Goal: Information Seeking & Learning: Learn about a topic

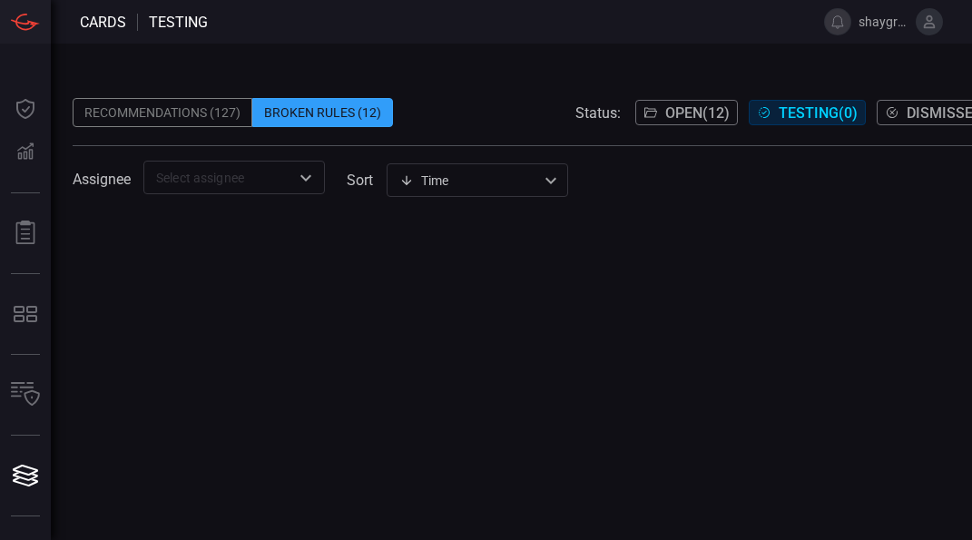
click at [746, 253] on div at bounding box center [618, 378] width 1091 height 324
click at [156, 118] on div "Recommendations (127)" at bounding box center [163, 112] width 180 height 29
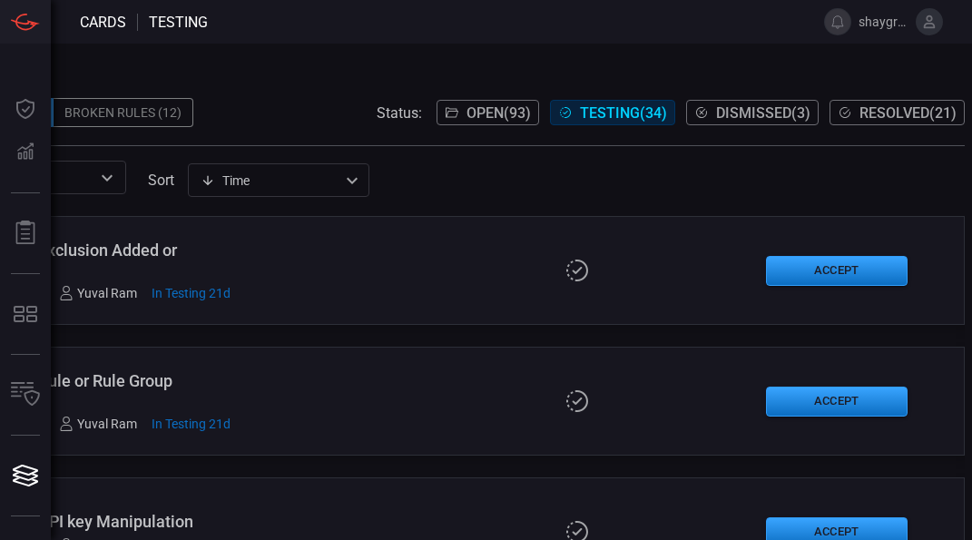
scroll to position [0, 217]
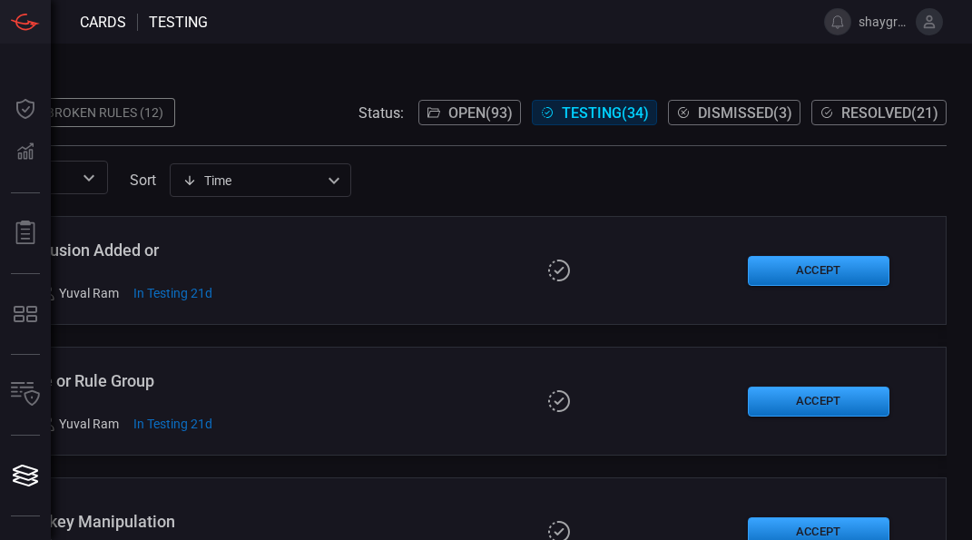
click at [858, 113] on span "Resolved ( 21 )" at bounding box center [890, 112] width 97 height 17
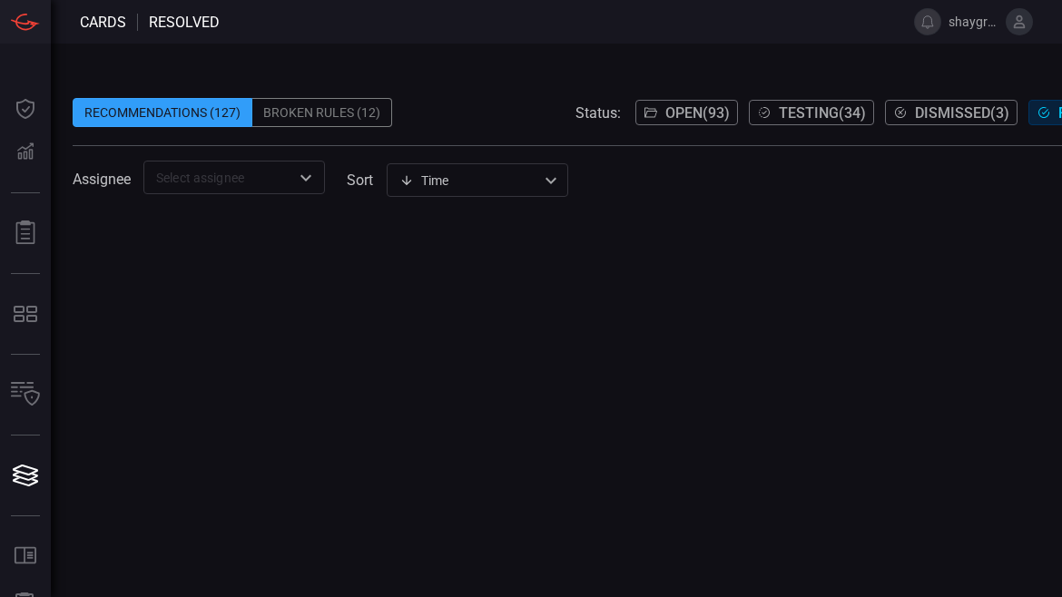
click at [805, 112] on span "Testing ( 34 )" at bounding box center [822, 112] width 87 height 17
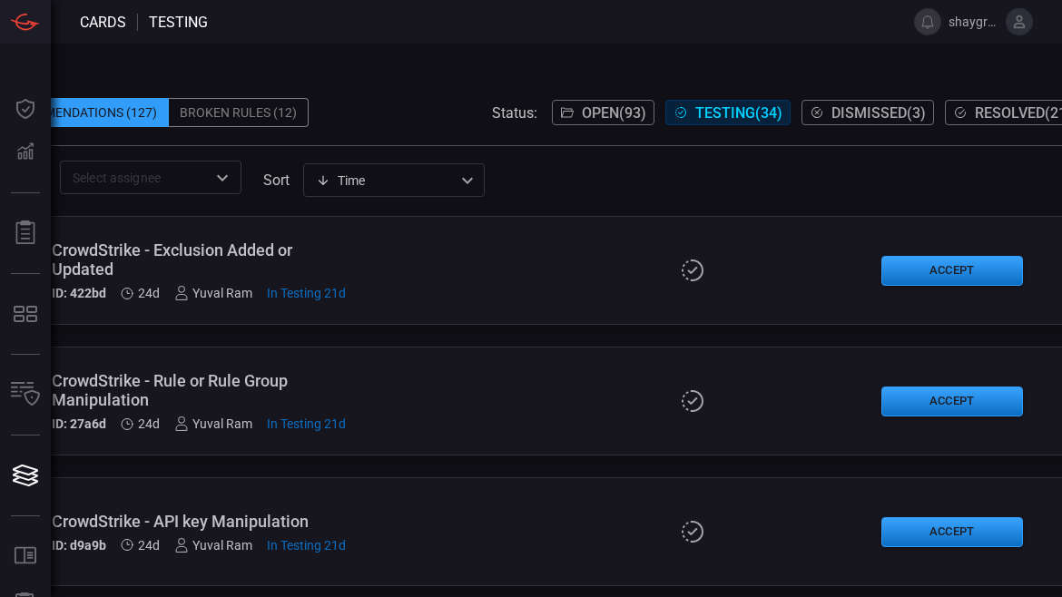
scroll to position [0, 127]
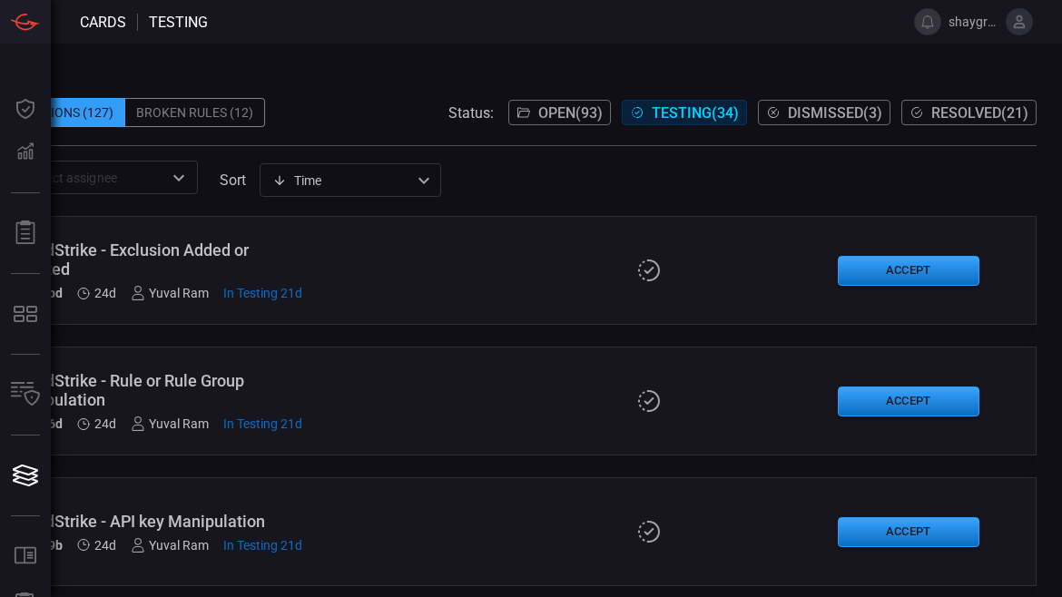
click at [970, 112] on span "Resolved ( 21 )" at bounding box center [979, 112] width 97 height 17
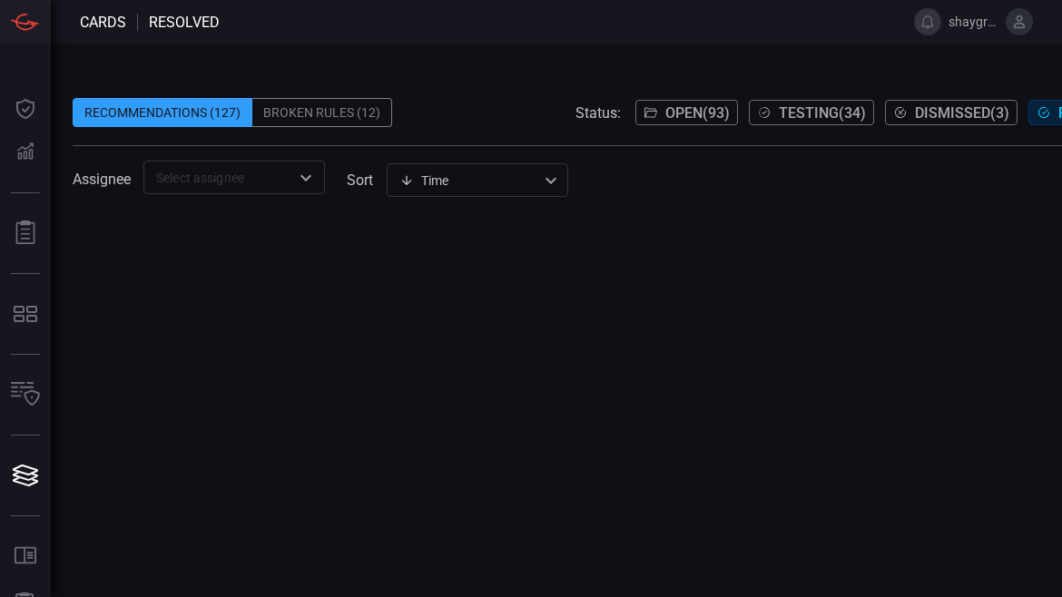
click at [310, 177] on icon "Open" at bounding box center [305, 177] width 11 height 6
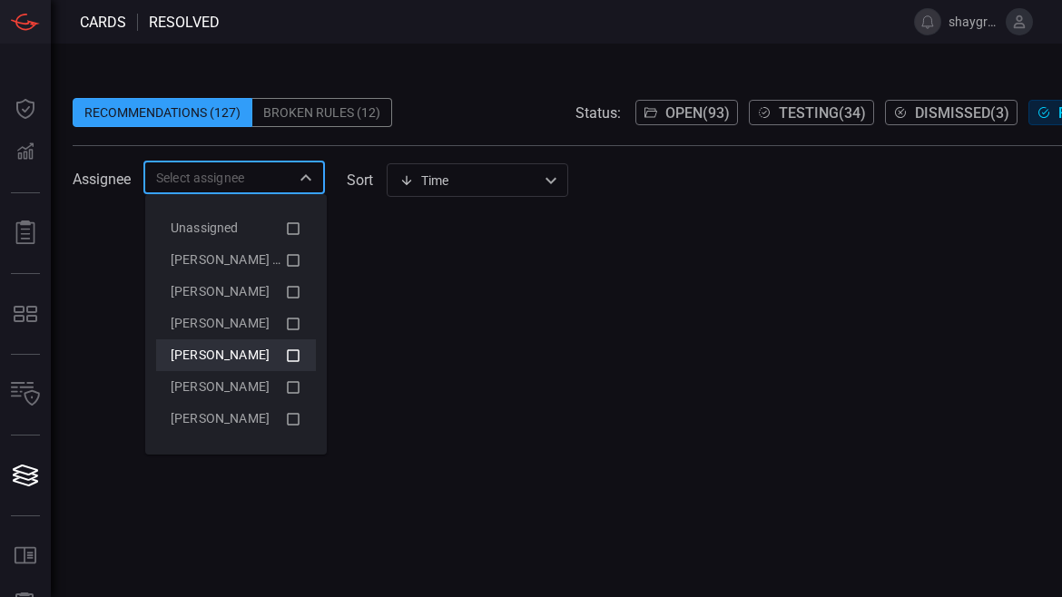
click at [285, 356] on icon at bounding box center [293, 356] width 16 height 22
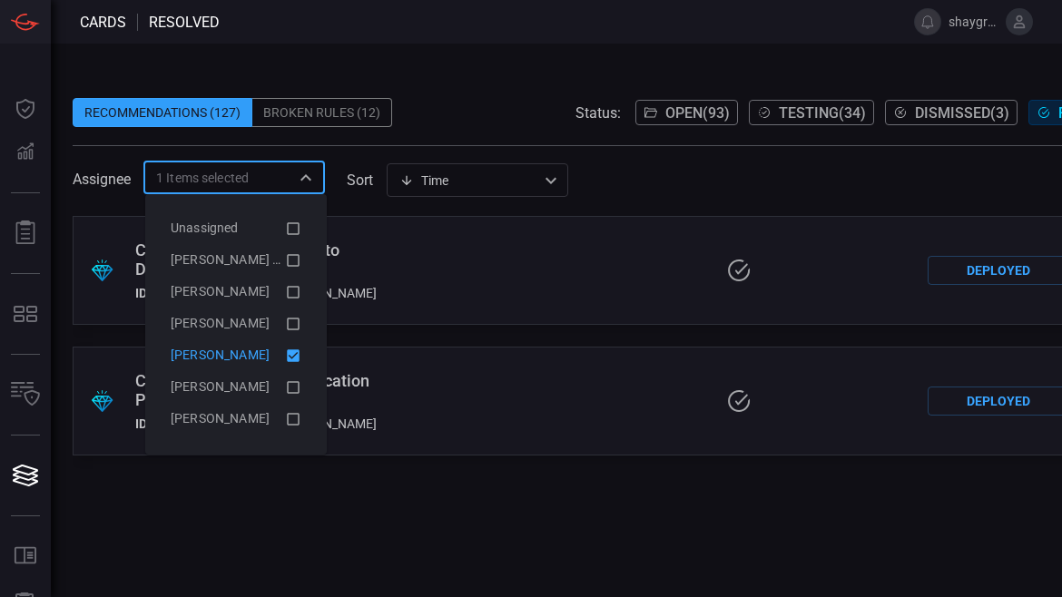
click at [463, 279] on div ".suggested_cards_icon{fill:url(#suggested_cards_icon);} Citrix Netscaler - Atte…" at bounding box center [618, 270] width 1091 height 109
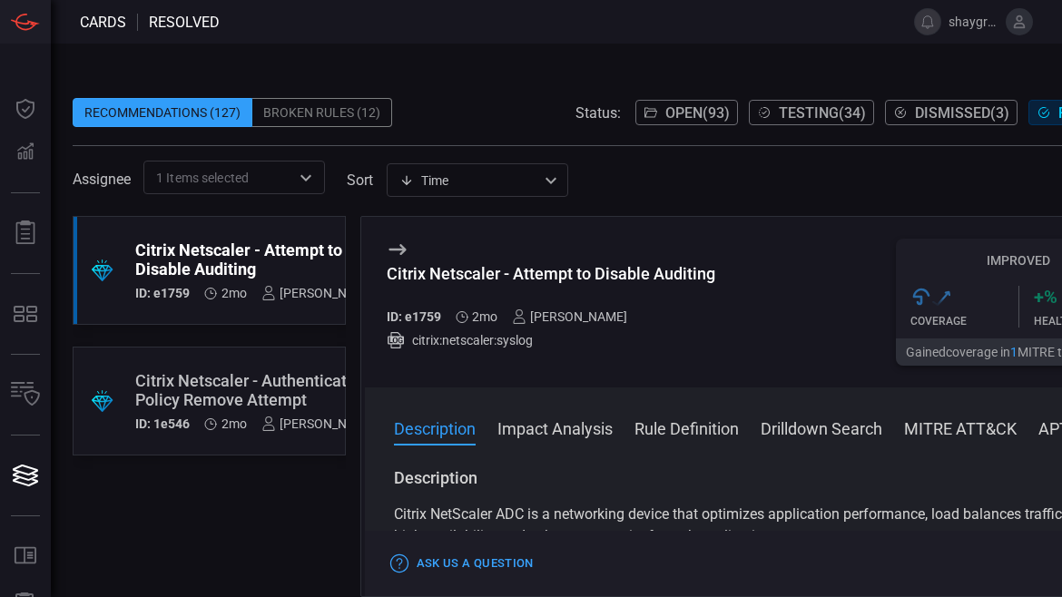
click at [774, 431] on button "Drilldown Search" at bounding box center [822, 428] width 122 height 22
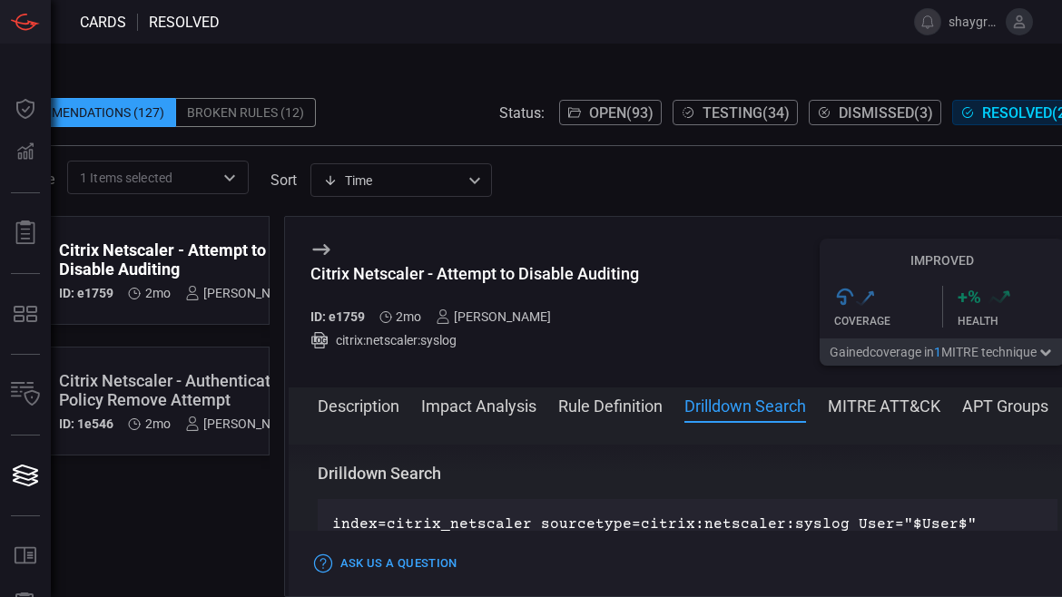
click at [637, 404] on button "Rule Definition" at bounding box center [610, 405] width 104 height 22
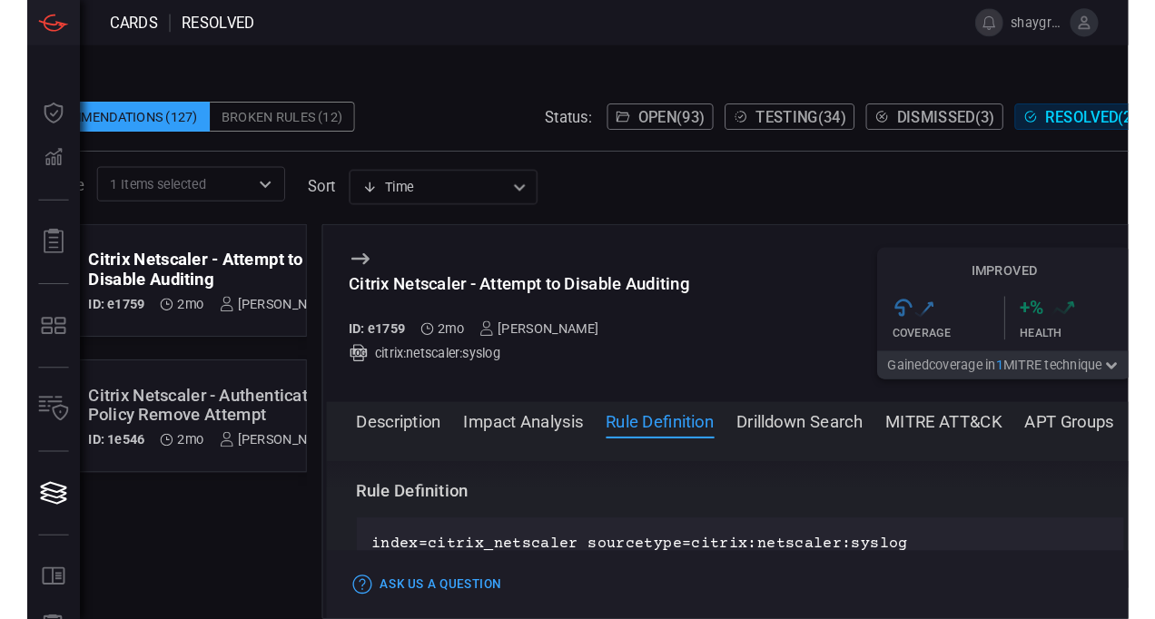
scroll to position [0, 34]
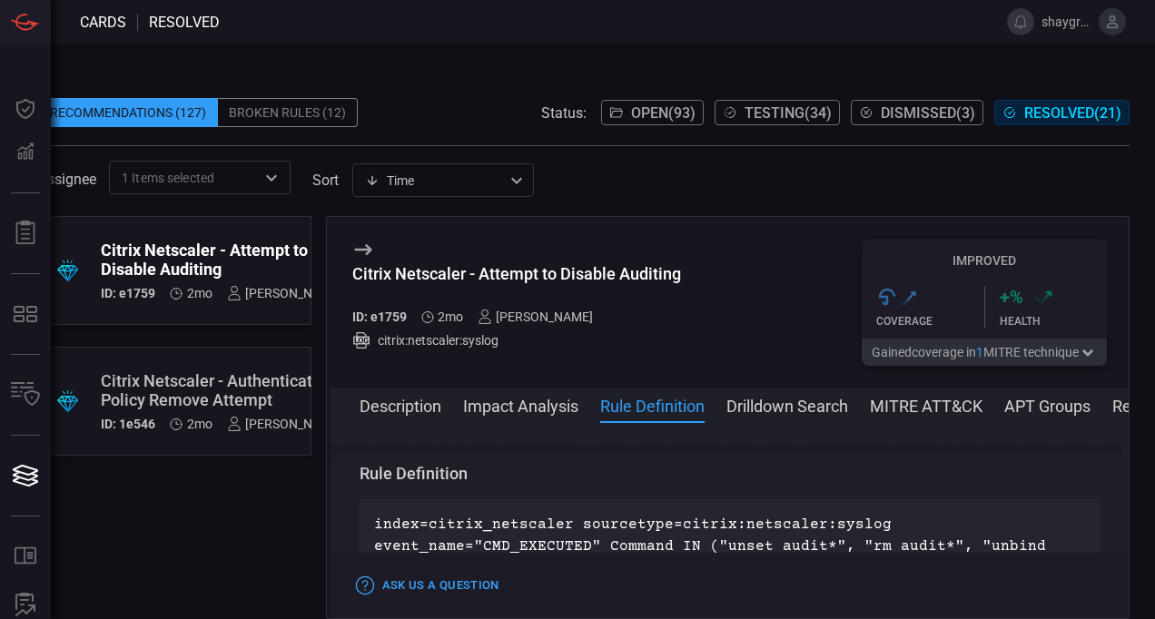
click at [584, 465] on div "Description Citrix NetScaler ADC is a networking device that optimizes applicat…" at bounding box center [729, 517] width 799 height 144
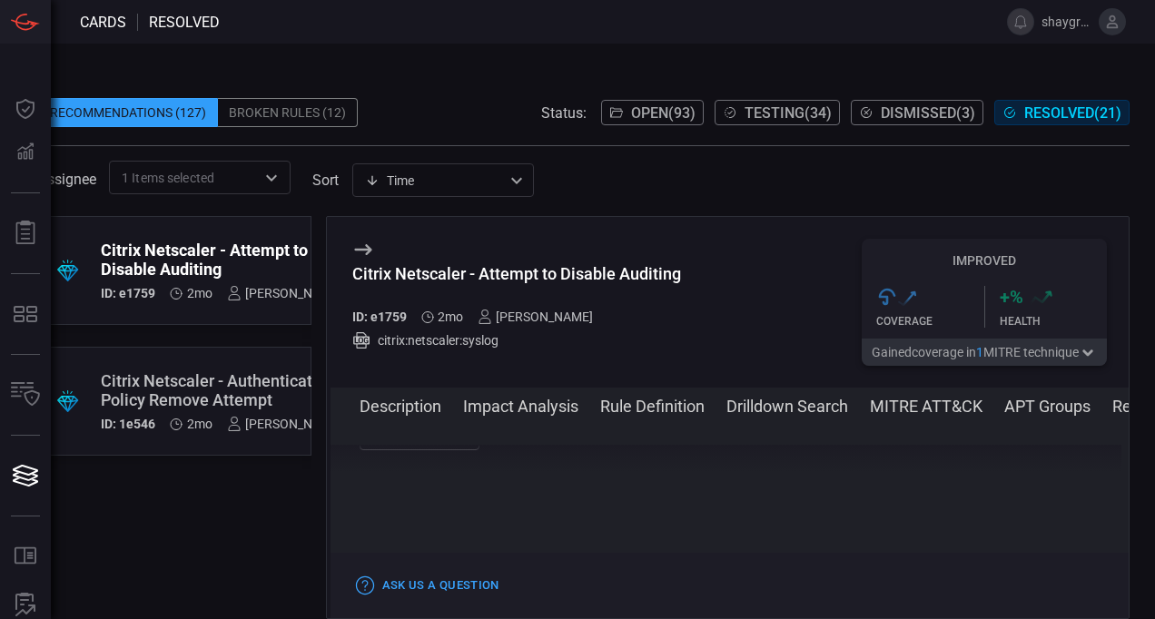
scroll to position [1667, 0]
